Goal: Task Accomplishment & Management: Use online tool/utility

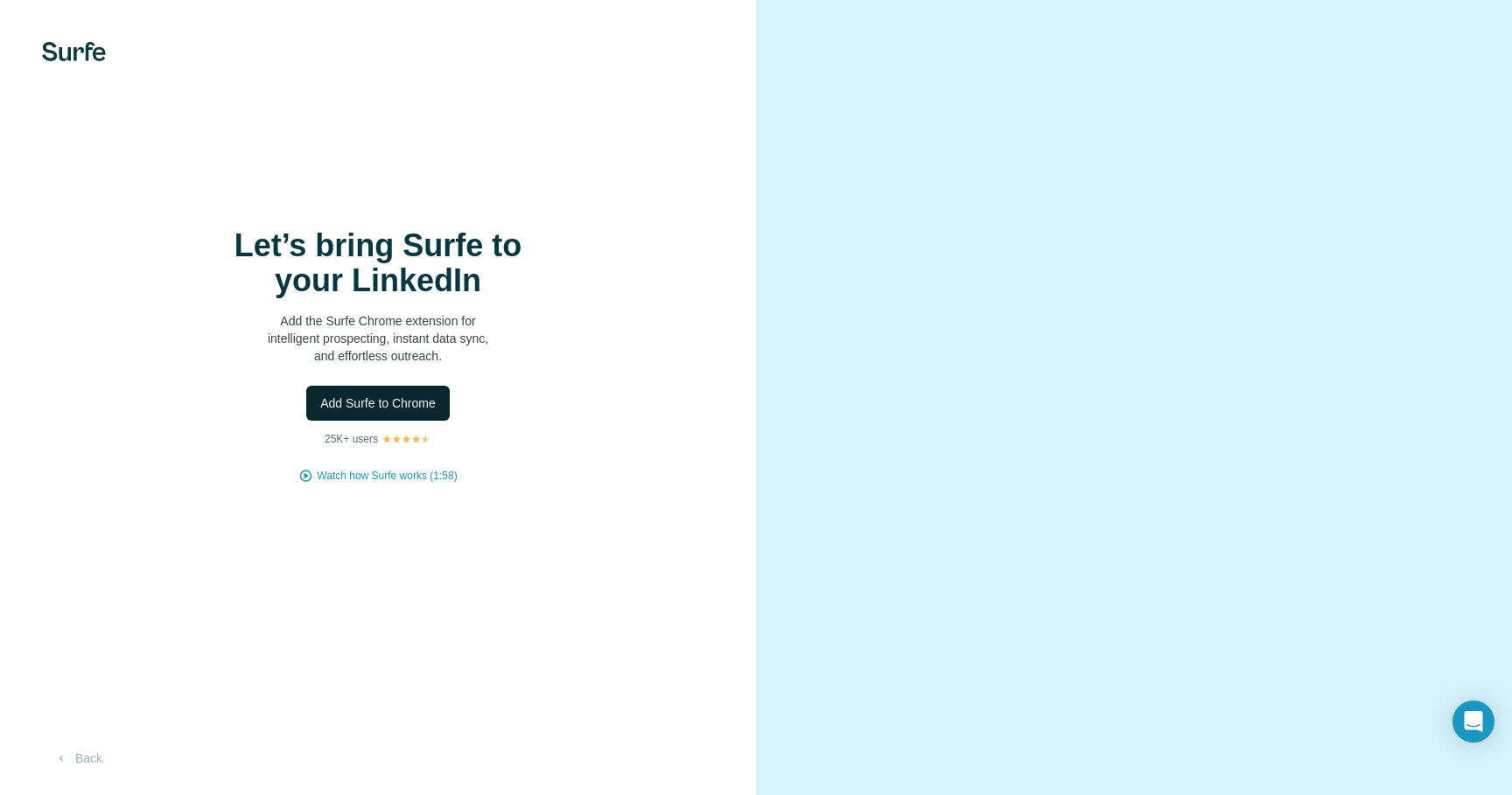
click at [424, 398] on span "Add Surfe to Chrome" at bounding box center [378, 403] width 116 height 18
click at [356, 402] on span "Add Surfe to Chrome" at bounding box center [378, 403] width 116 height 18
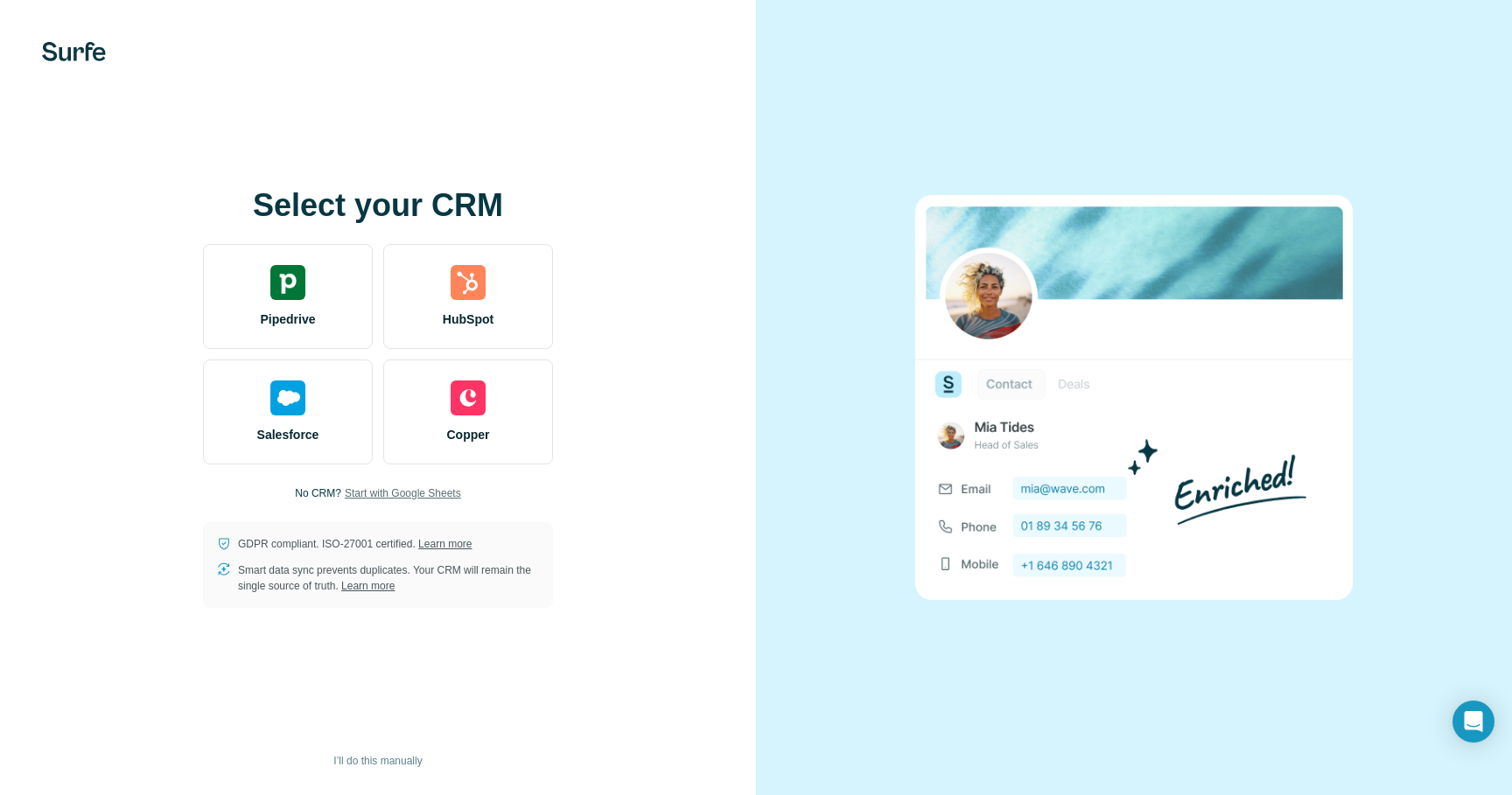
click at [387, 492] on span "Start with Google Sheets" at bounding box center [403, 493] width 117 height 16
